Goal: Task Accomplishment & Management: Use online tool/utility

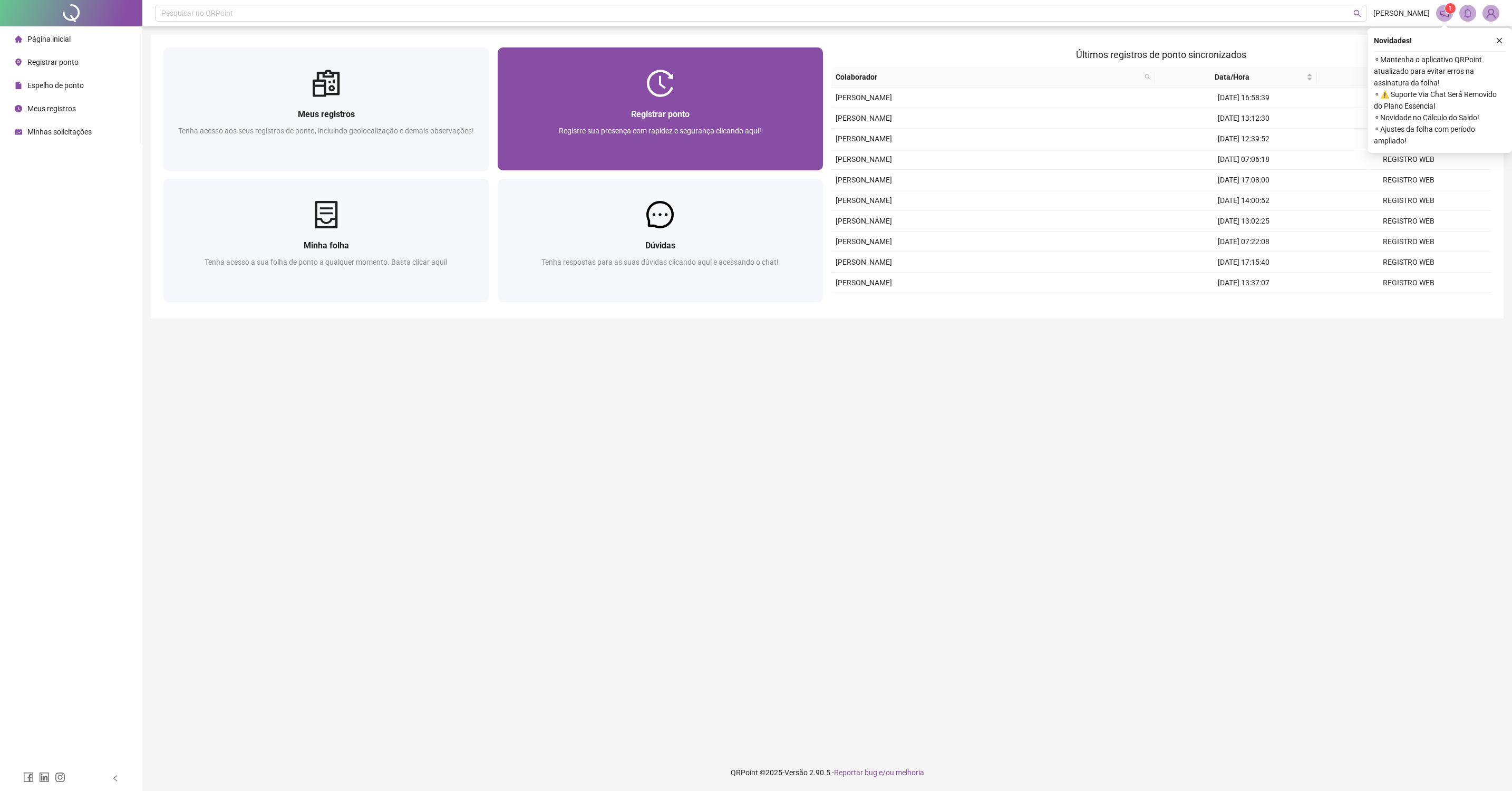
click at [716, 109] on div "Registrar ponto" at bounding box center [660, 114] width 301 height 13
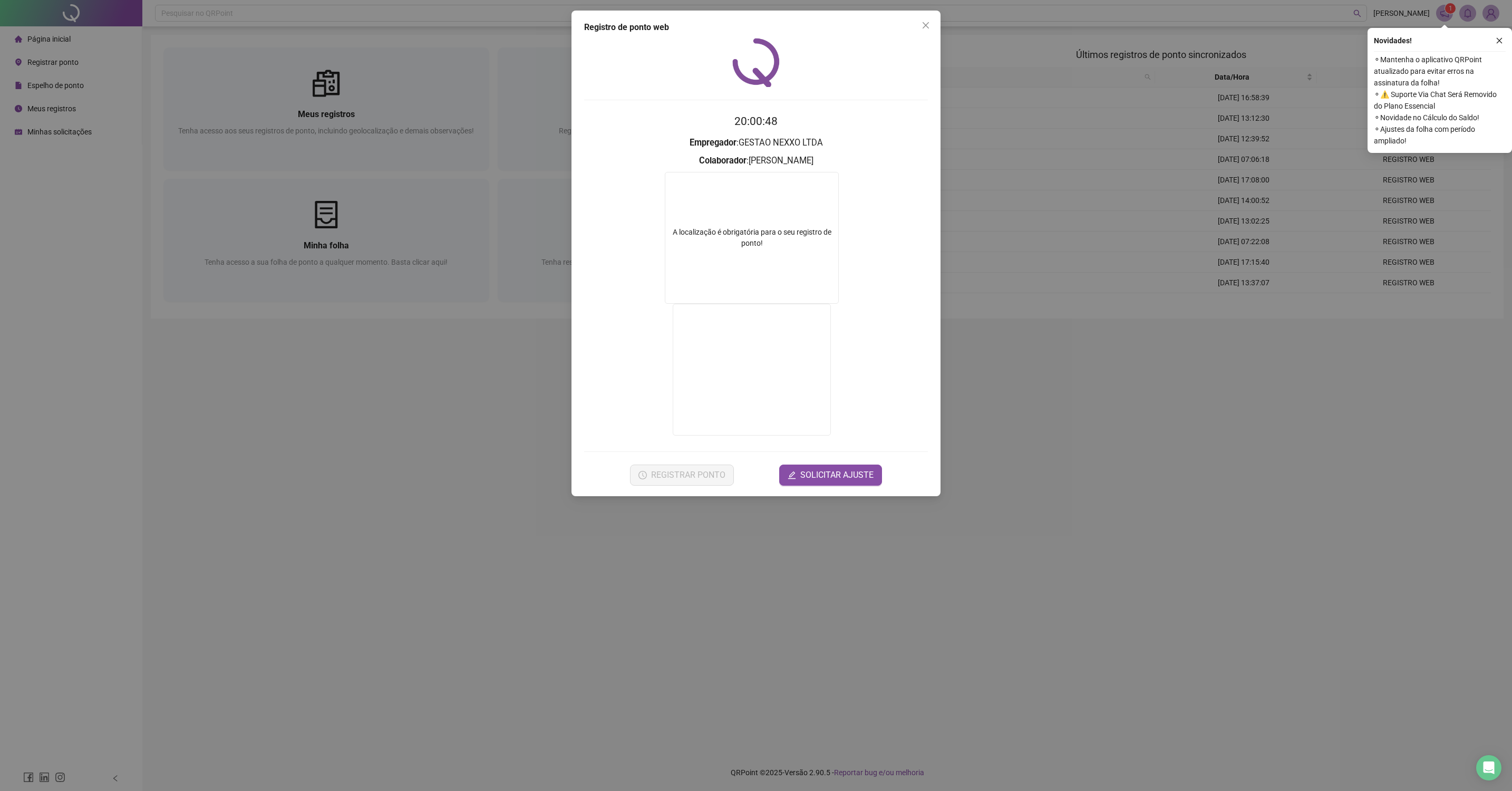
click at [387, 502] on div "Registro de ponto web 20:00:48 Empregador : GESTAO NEXXO LTDA Colaborador : PED…" at bounding box center [756, 395] width 1512 height 791
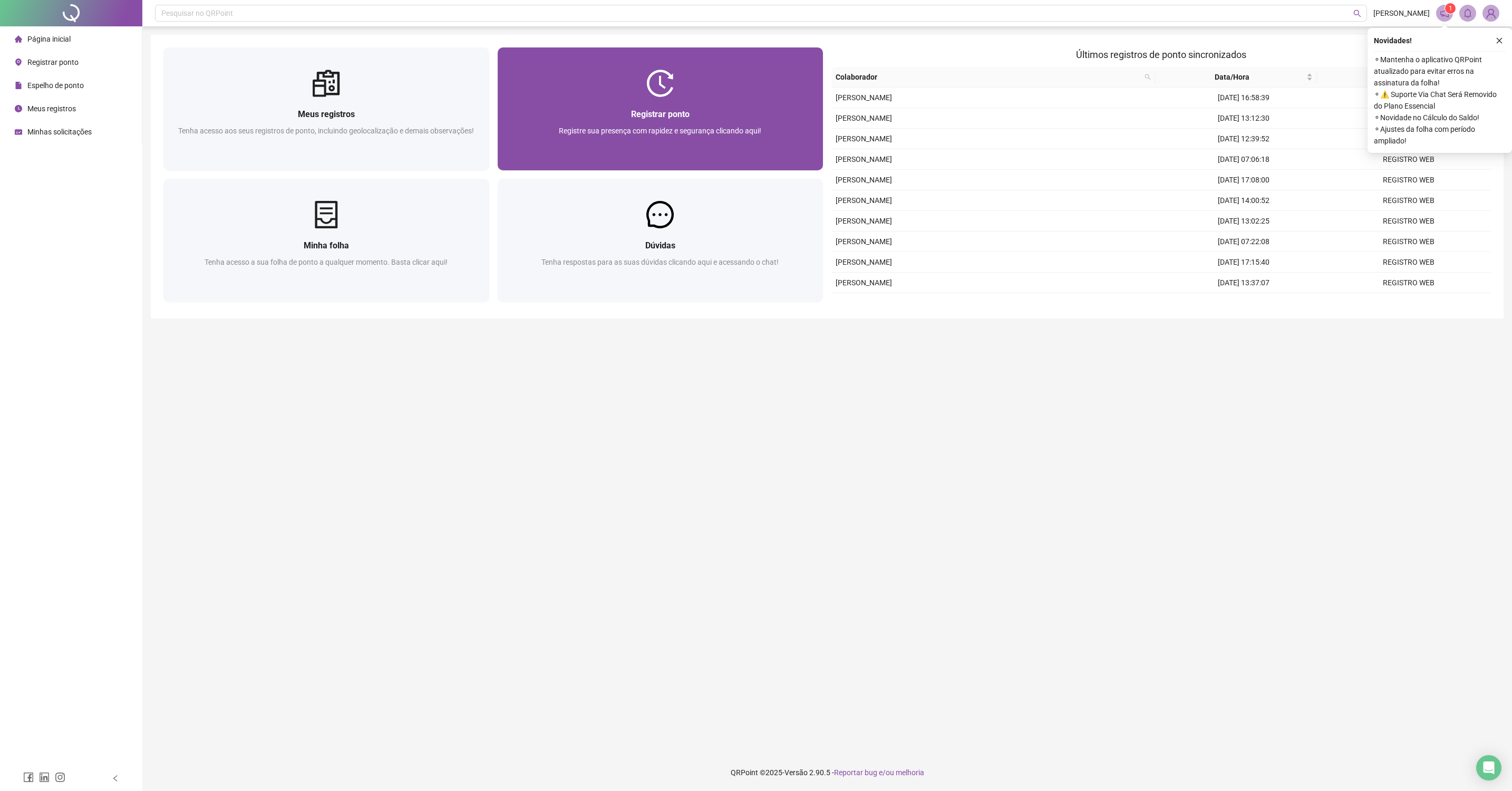
click at [717, 99] on div "Registrar ponto Registre sua presença com rapidez e segurança clicando aqui!" at bounding box center [660, 133] width 326 height 73
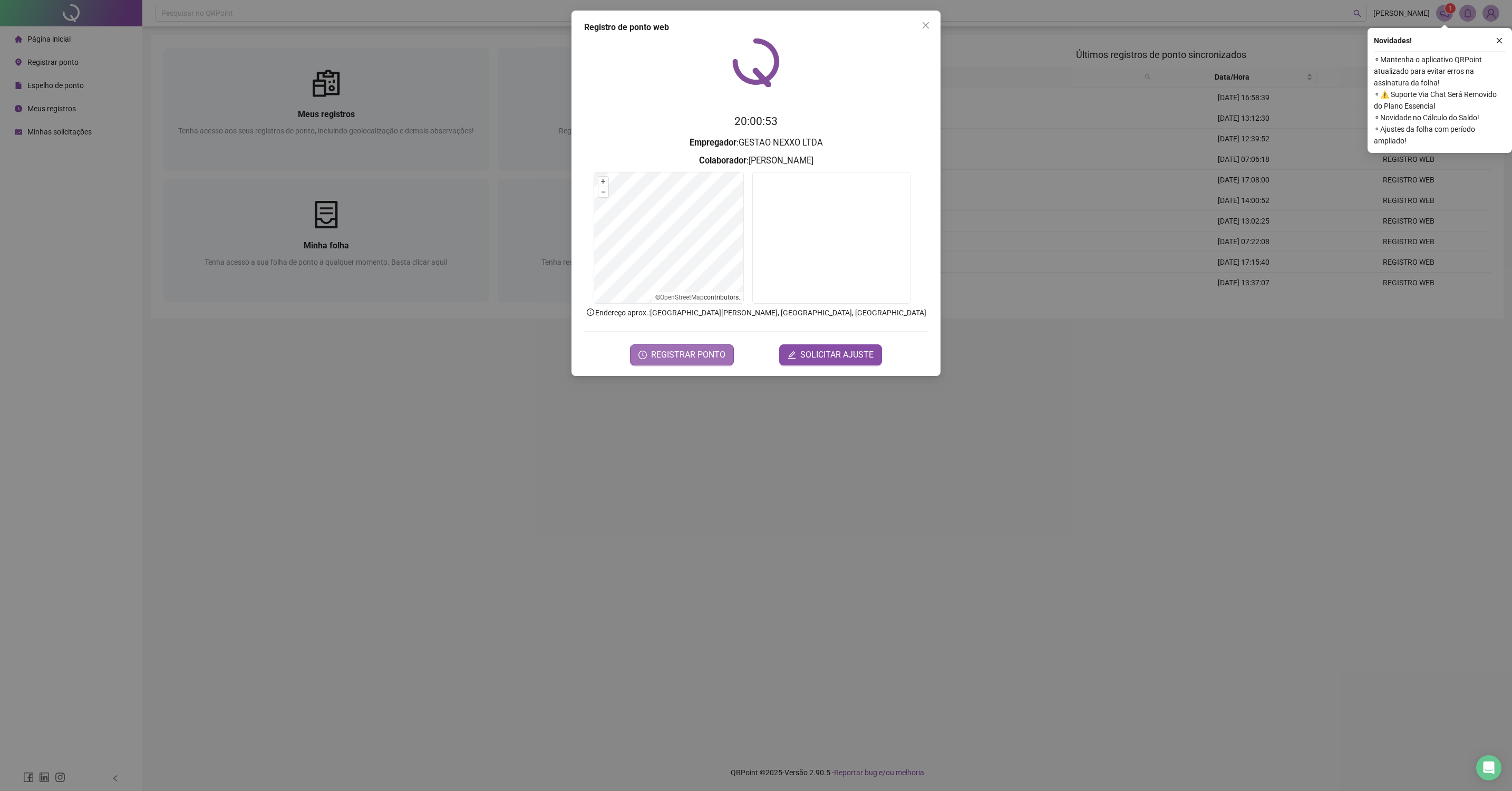
click at [709, 353] on span "REGISTRAR PONTO" at bounding box center [688, 355] width 75 height 13
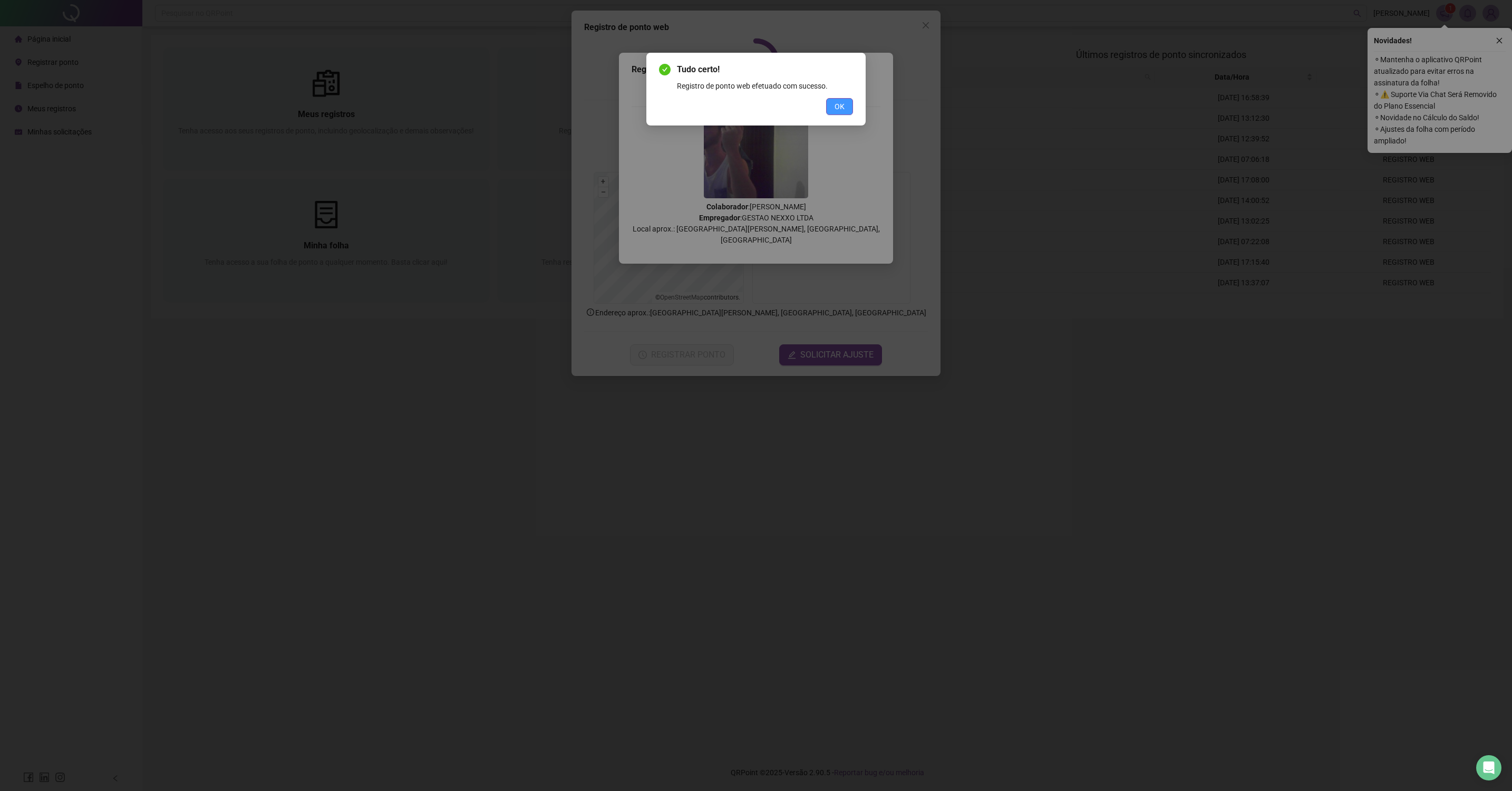
click at [848, 100] on button "OK" at bounding box center [839, 106] width 27 height 17
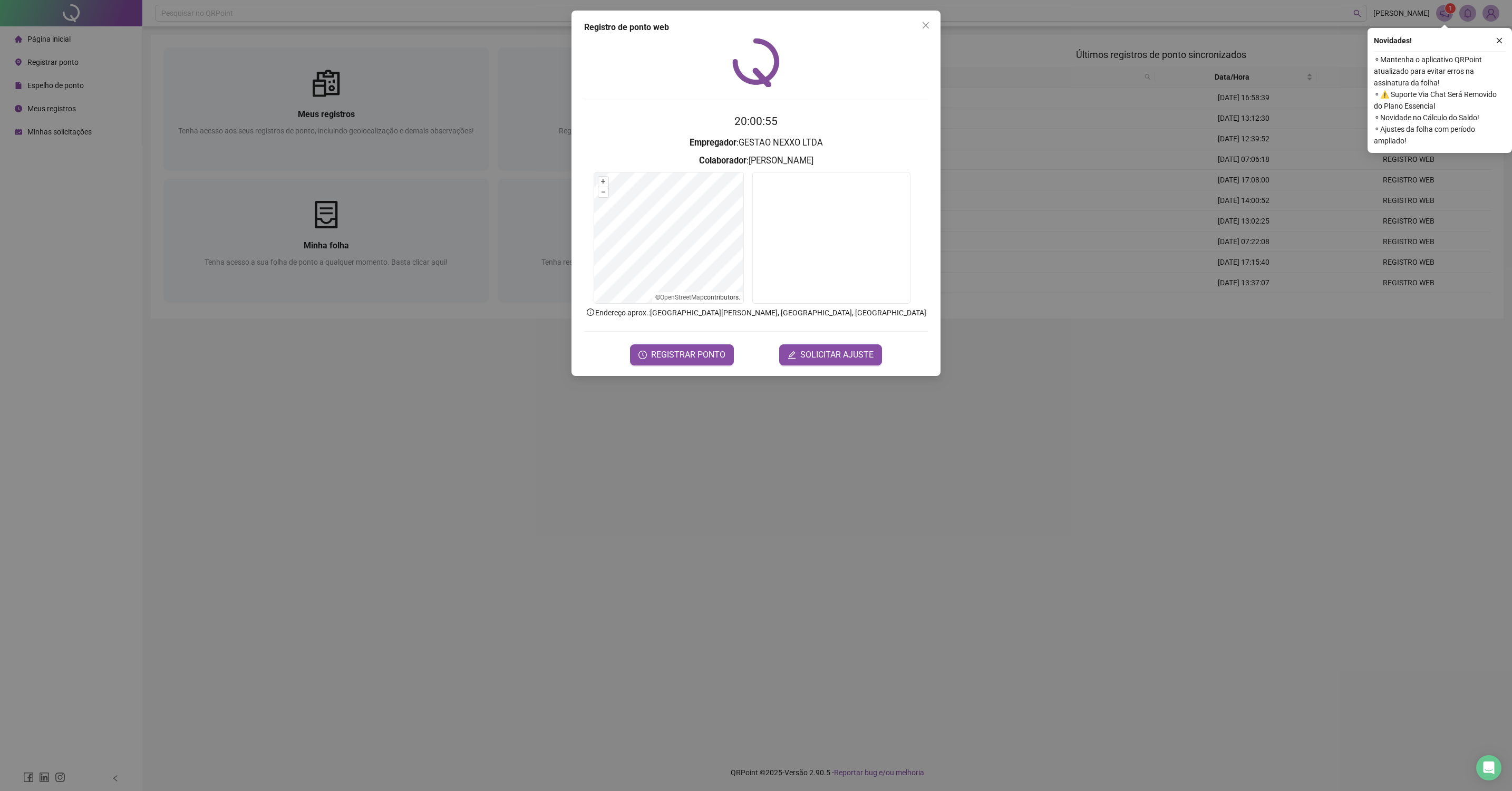
click at [924, 22] on icon "close" at bounding box center [926, 25] width 8 height 8
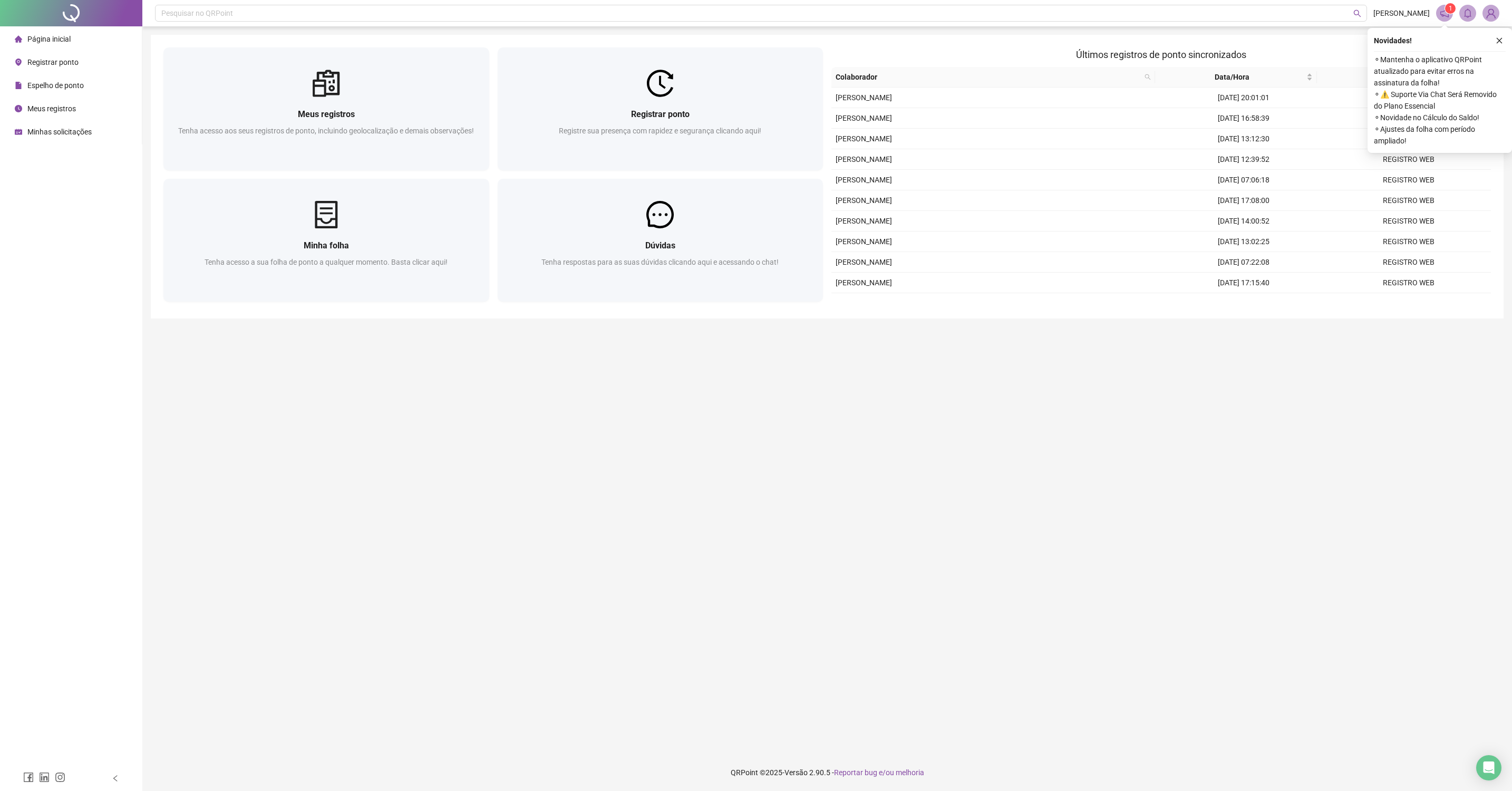
click at [934, 375] on main "Meus registros Tenha acesso aos seus registros de ponto, incluindo geolocalizaç…" at bounding box center [827, 390] width 1353 height 711
click at [565, 516] on main "Meus registros Tenha acesso aos seus registros de ponto, incluindo geolocalizaç…" at bounding box center [827, 390] width 1353 height 711
drag, startPoint x: 1504, startPoint y: 39, endPoint x: 1425, endPoint y: 22, distance: 80.8
click at [1504, 39] on button "button" at bounding box center [1500, 41] width 13 height 13
